Goal: Register for event/course

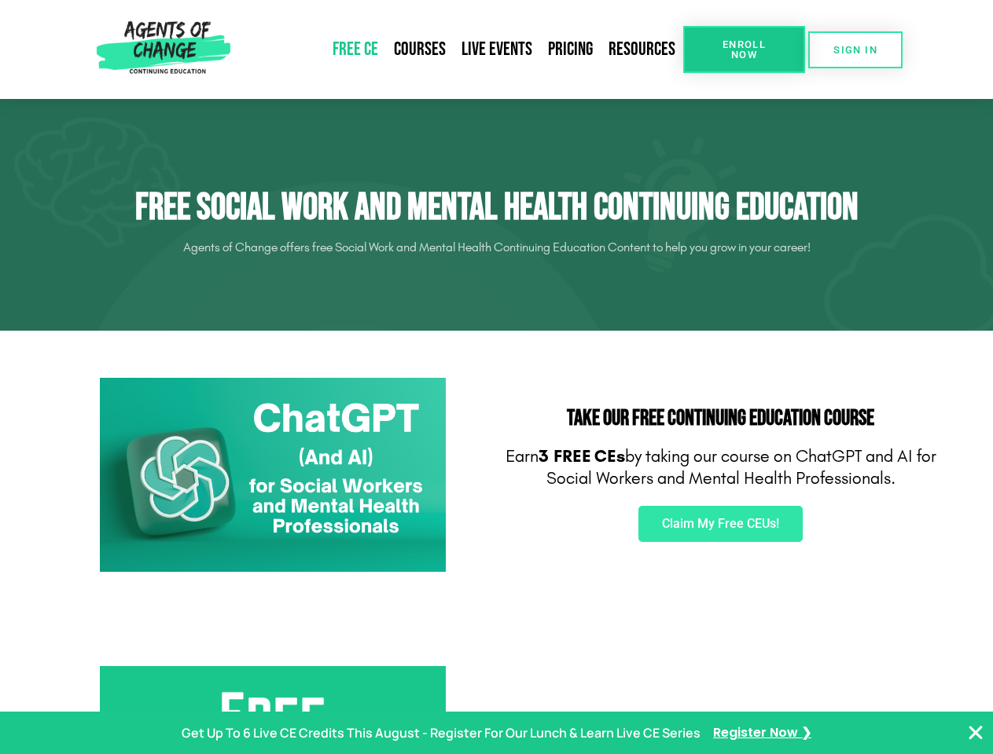
click at [497, 377] on div "Take Our FREE Continuing Education Course Earn 3 FREE CEs by taking our course …" at bounding box center [721, 475] width 448 height 211
click at [743, 50] on span "Enroll Now" at bounding box center [744, 49] width 72 height 20
click at [855, 50] on span "SIGN IN" at bounding box center [855, 50] width 44 height 10
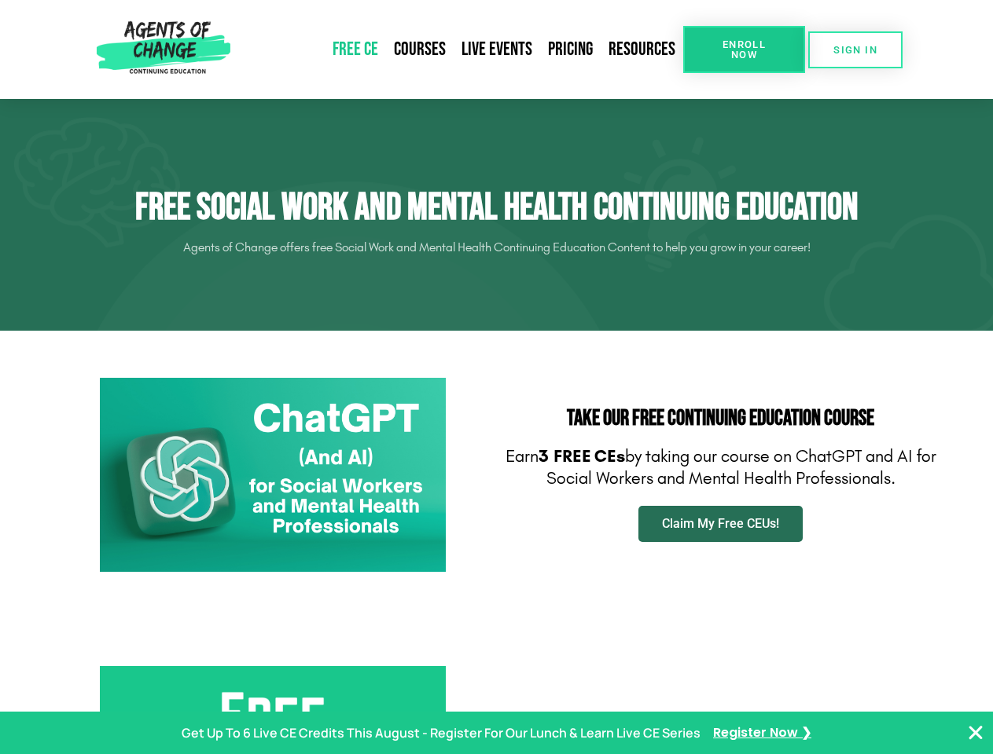
click at [720, 524] on span "Claim My Free CEUs!" at bounding box center [720, 524] width 117 height 13
click at [496, 733] on p "Get Up To 6 Live CE Credits This August - Register For Our Lunch & Learn Live C…" at bounding box center [441, 733] width 519 height 23
click at [975, 733] on icon "Close Banner" at bounding box center [975, 733] width 19 height 19
